Goal: Find specific page/section: Find specific page/section

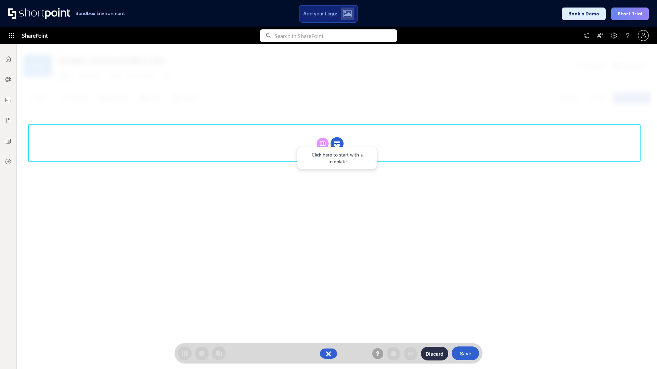
click at [337, 144] on circle at bounding box center [336, 143] width 13 height 13
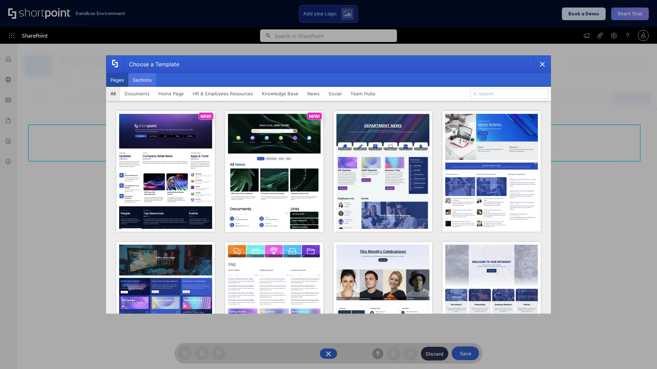
click at [142, 80] on button "Sections" at bounding box center [142, 80] width 28 height 14
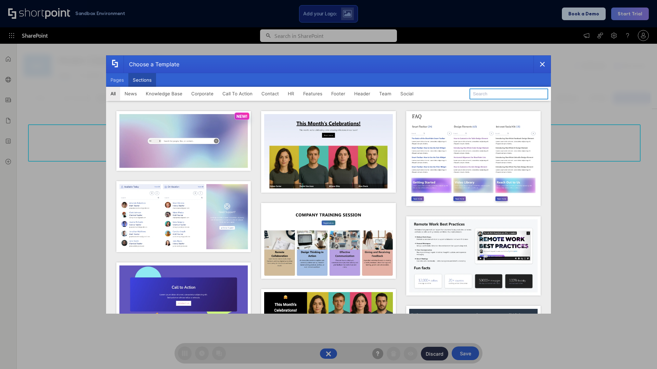
type input "FAQ 3"
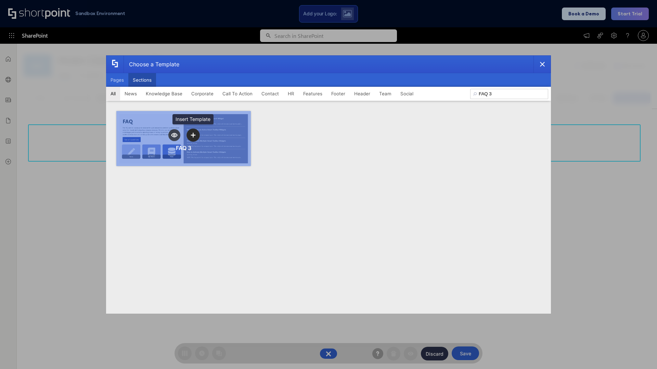
click at [193, 135] on icon "template selector" at bounding box center [192, 135] width 5 height 5
